Goal: Information Seeking & Learning: Learn about a topic

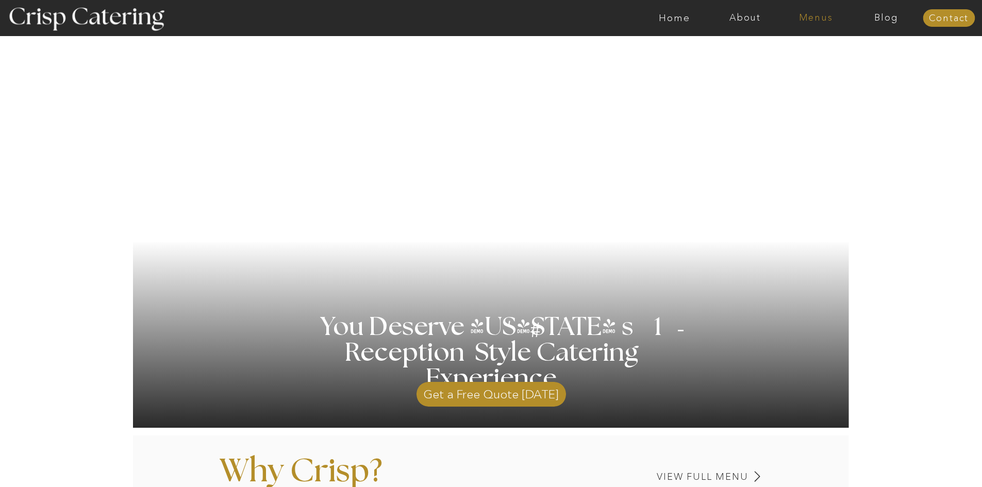
click at [825, 19] on nav "Menus" at bounding box center [816, 18] width 71 height 10
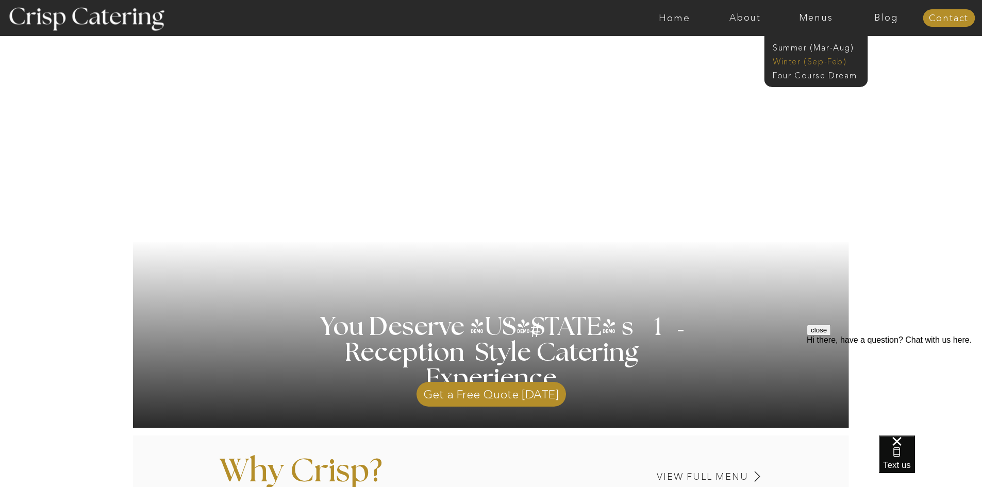
click at [800, 64] on nav "Winter (Sep-Feb)" at bounding box center [815, 61] width 85 height 10
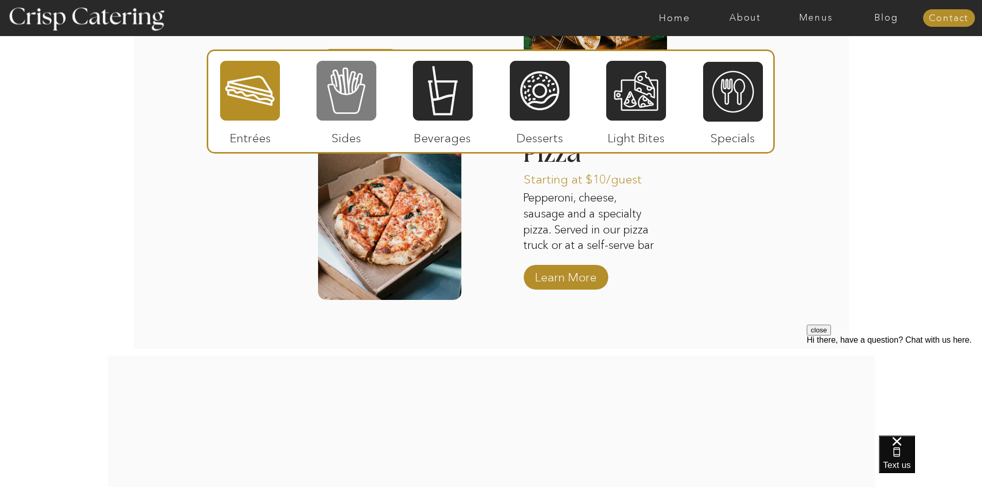
scroll to position [1702, 0]
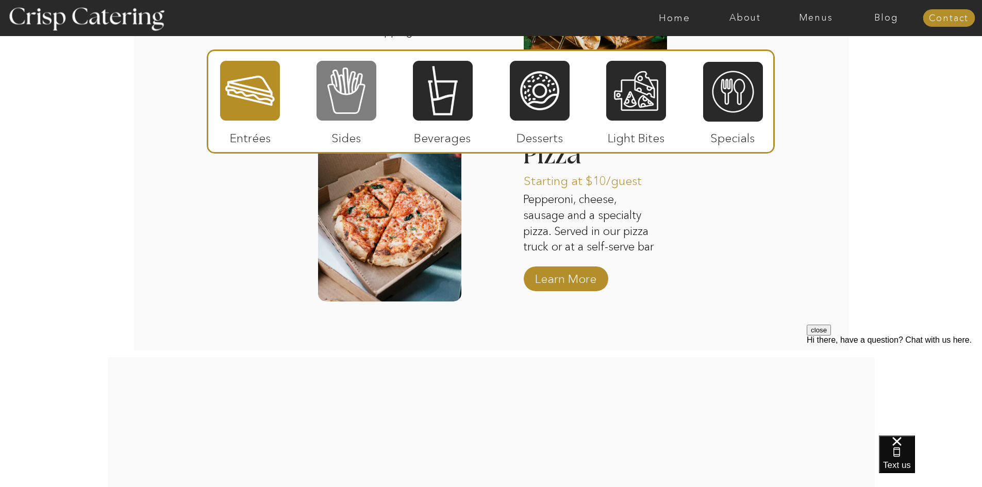
click at [335, 83] on div at bounding box center [347, 91] width 60 height 62
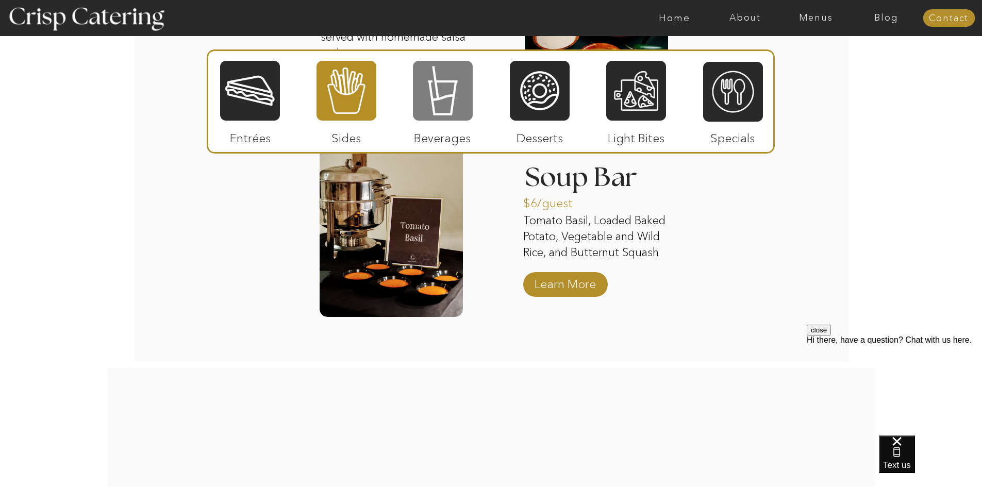
scroll to position [1908, 0]
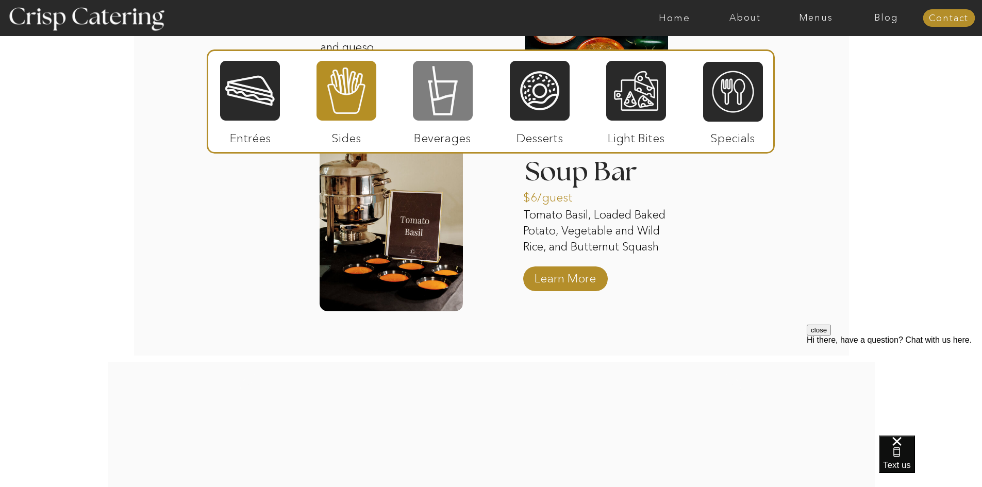
click at [428, 96] on div at bounding box center [443, 91] width 60 height 62
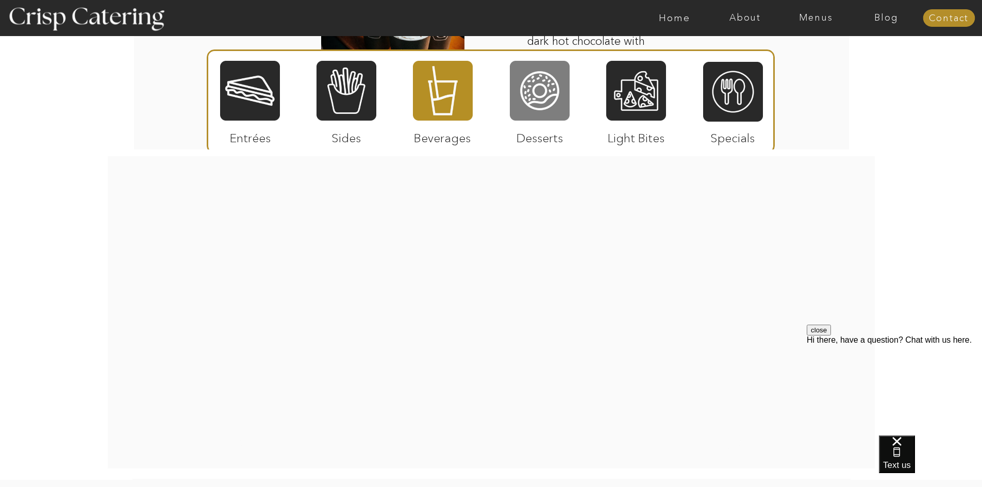
click at [569, 92] on div at bounding box center [540, 91] width 60 height 62
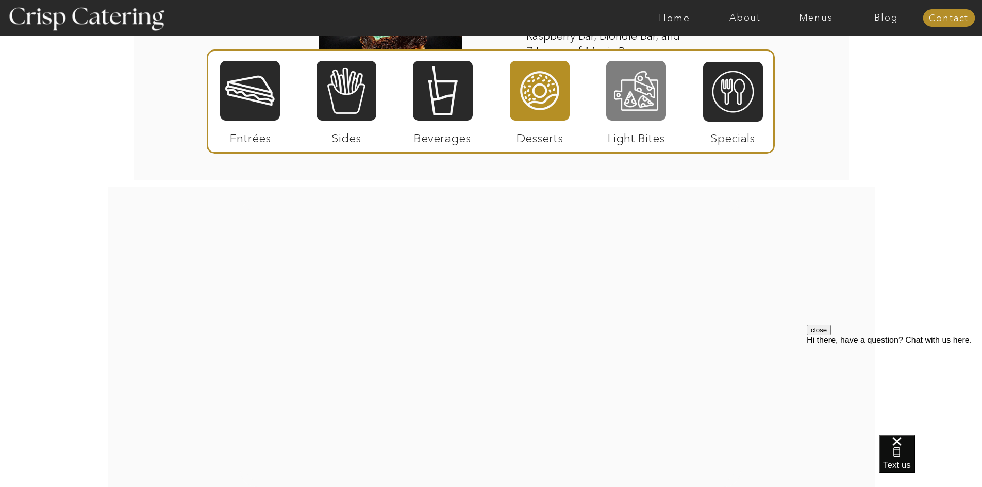
click at [616, 100] on div at bounding box center [636, 91] width 60 height 62
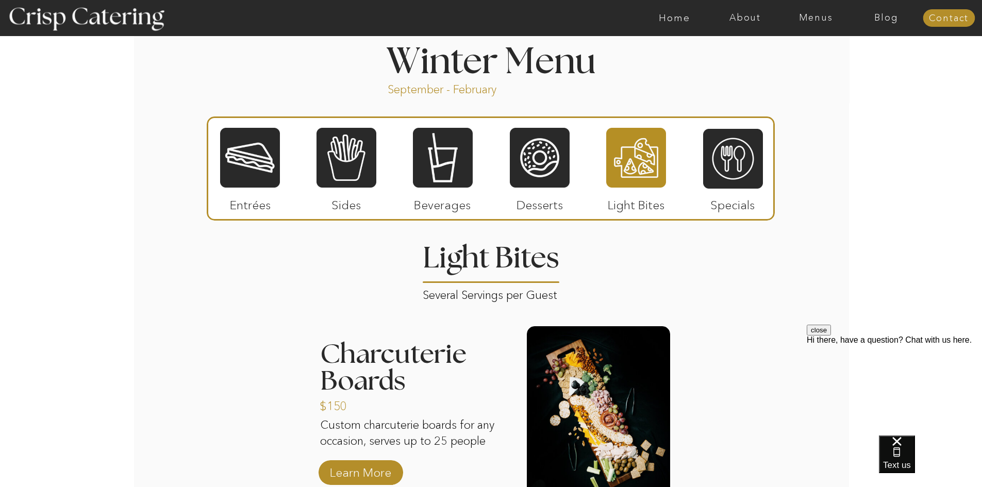
scroll to position [1134, 0]
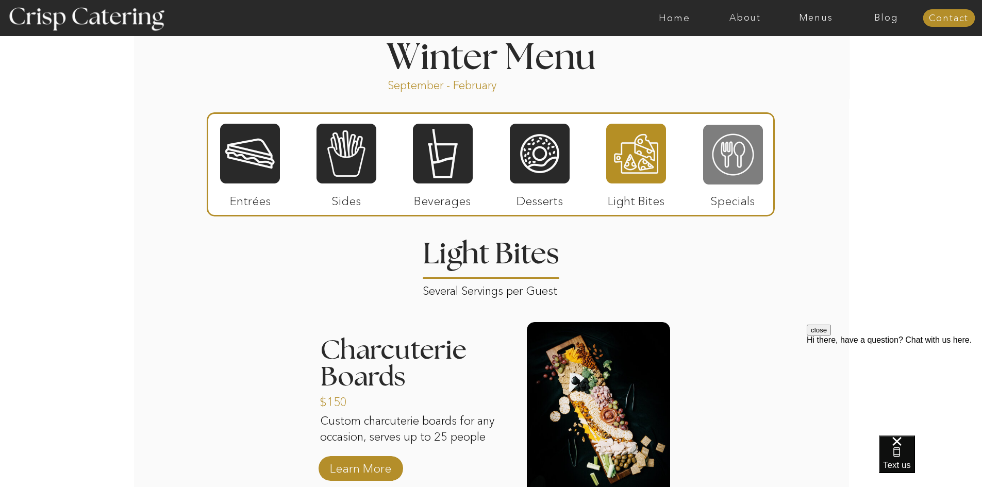
click at [738, 144] on div at bounding box center [733, 155] width 60 height 62
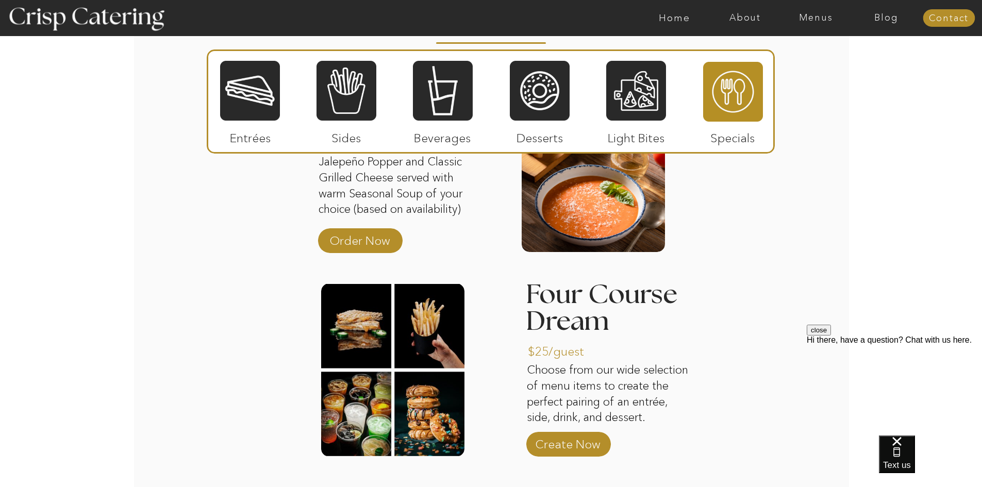
scroll to position [1392, 0]
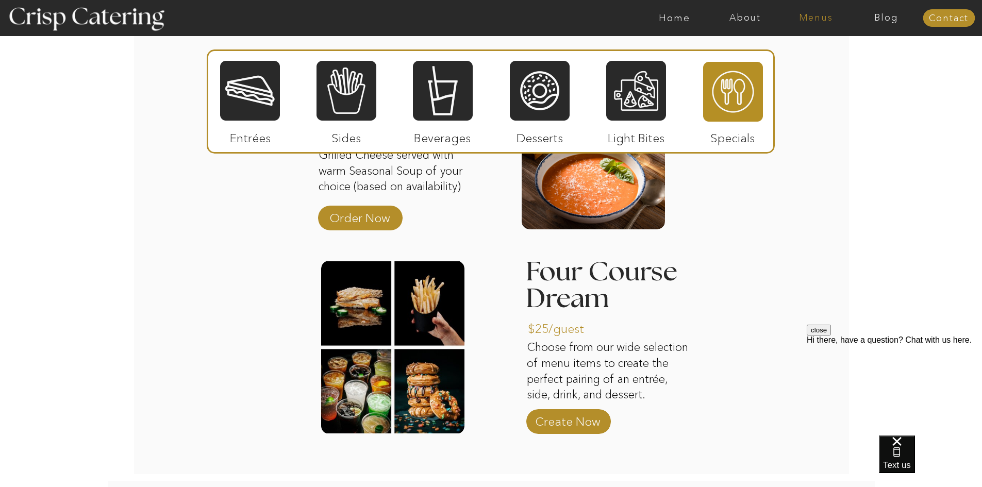
click at [828, 15] on nav "Menus" at bounding box center [816, 18] width 71 height 10
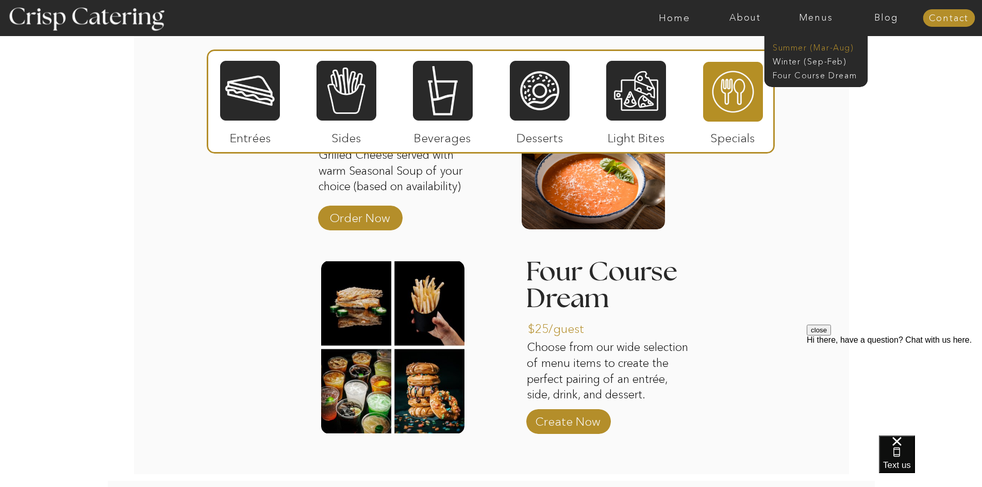
click at [817, 49] on nav "Summer (Mar-Aug)" at bounding box center [819, 47] width 92 height 10
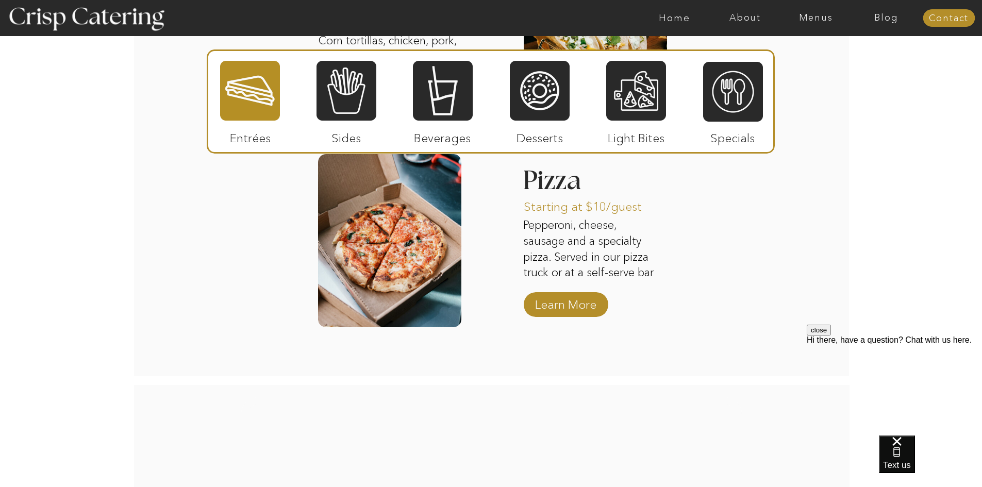
scroll to position [1289, 0]
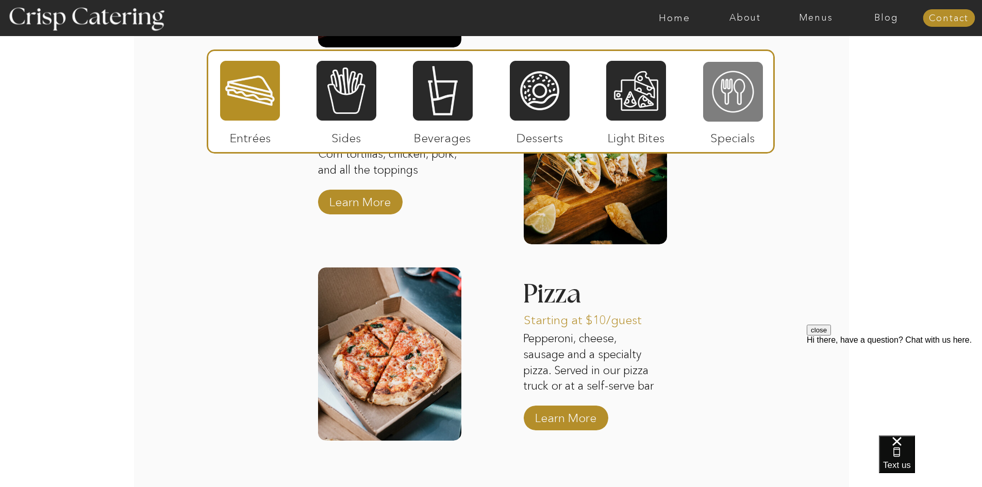
click at [723, 84] on div at bounding box center [733, 92] width 60 height 62
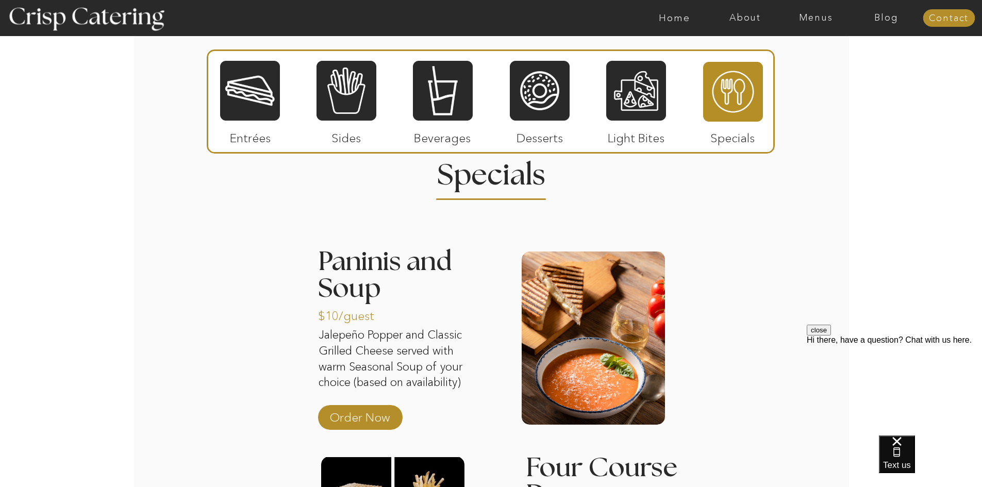
scroll to position [928, 0]
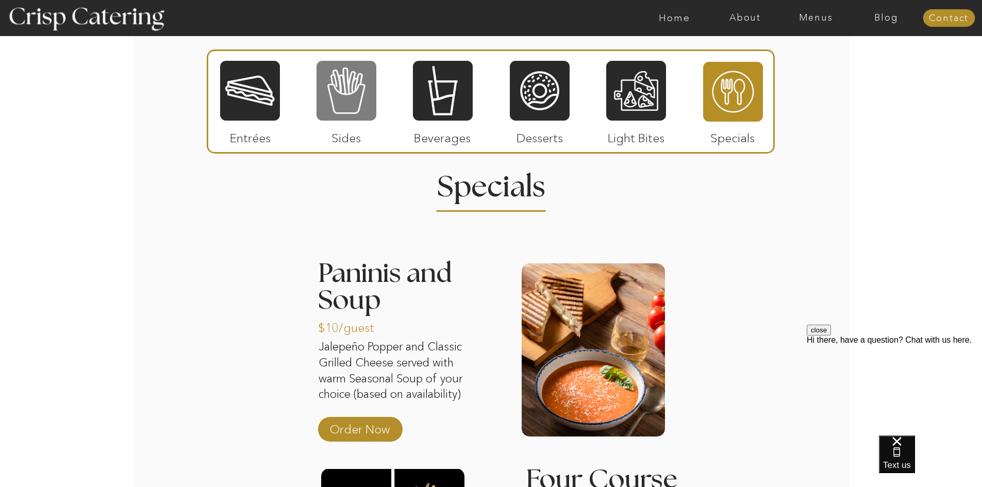
click at [373, 118] on div at bounding box center [347, 91] width 60 height 62
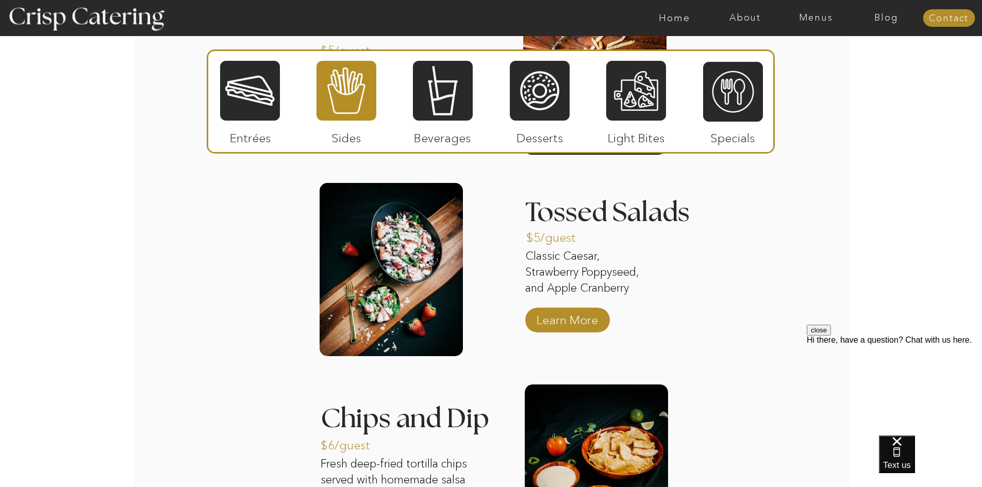
scroll to position [1392, 0]
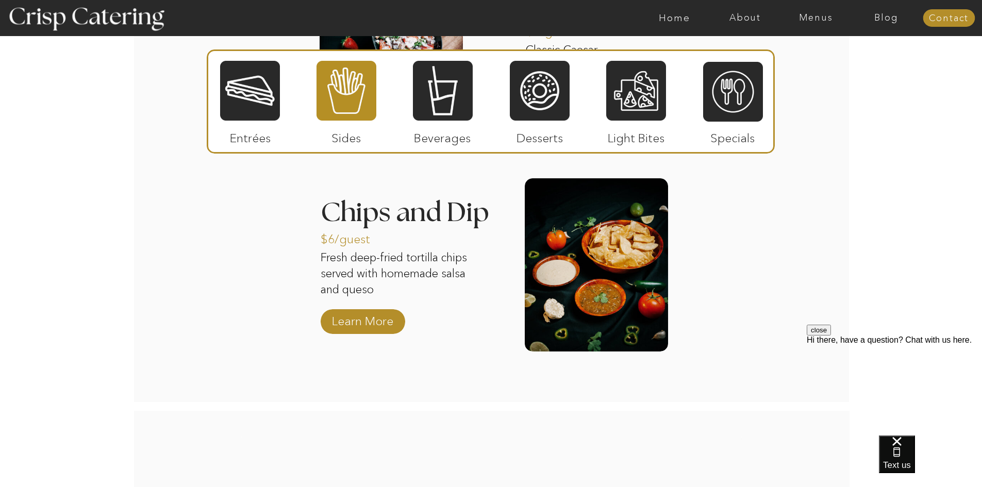
click at [477, 90] on div at bounding box center [491, 102] width 568 height 104
click at [470, 91] on div at bounding box center [443, 91] width 60 height 62
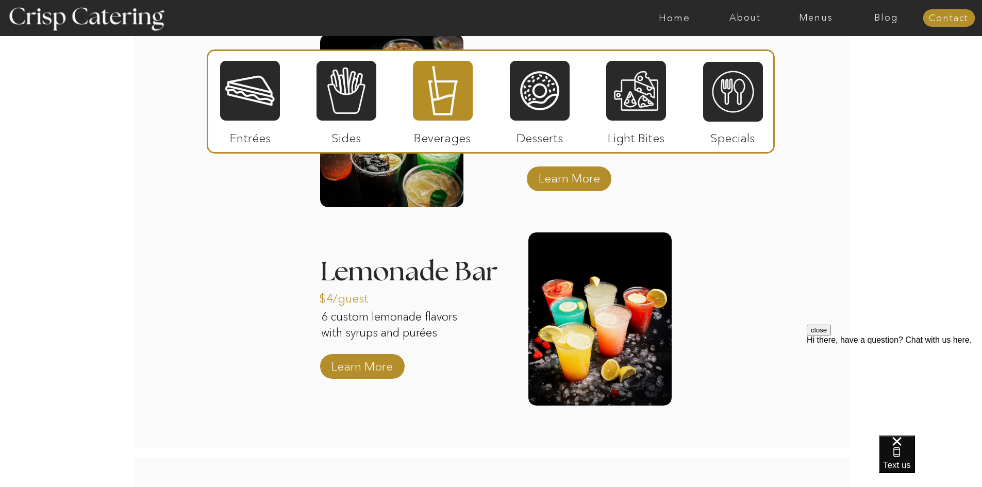
scroll to position [877, 0]
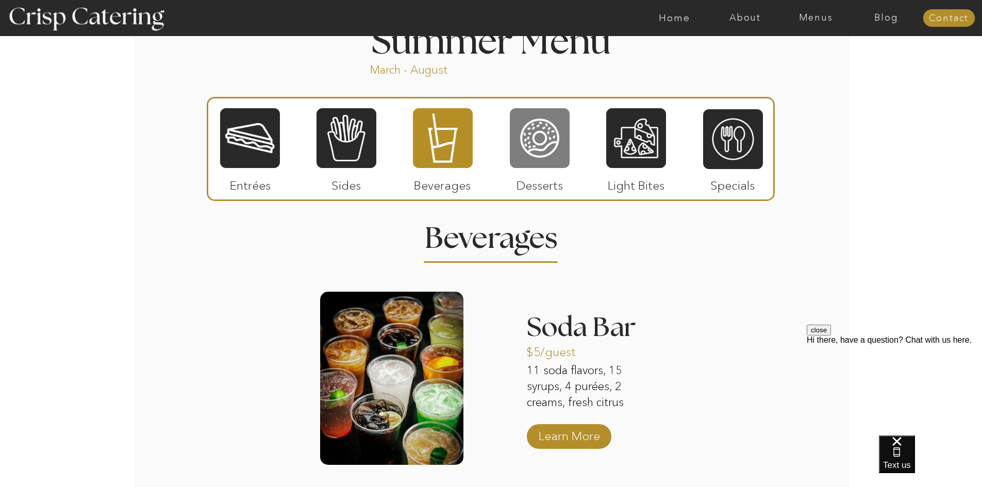
click at [521, 134] on div at bounding box center [540, 138] width 60 height 62
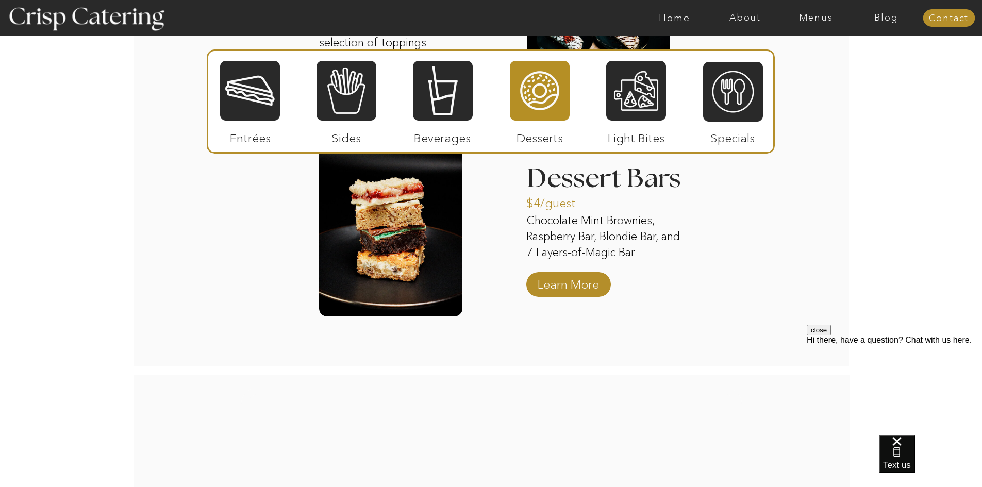
scroll to position [1444, 0]
